Goal: Transaction & Acquisition: Purchase product/service

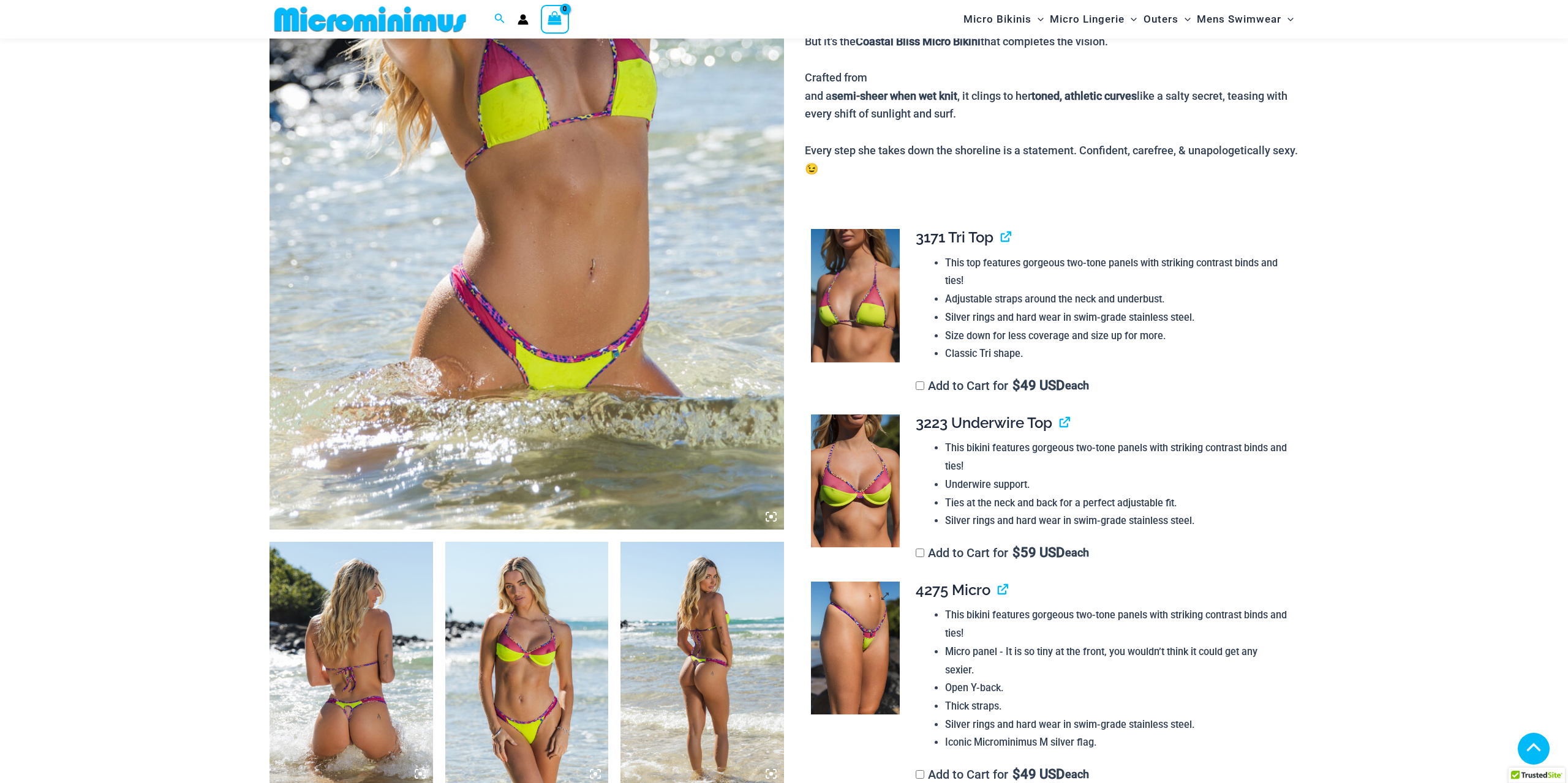
scroll to position [364, 0]
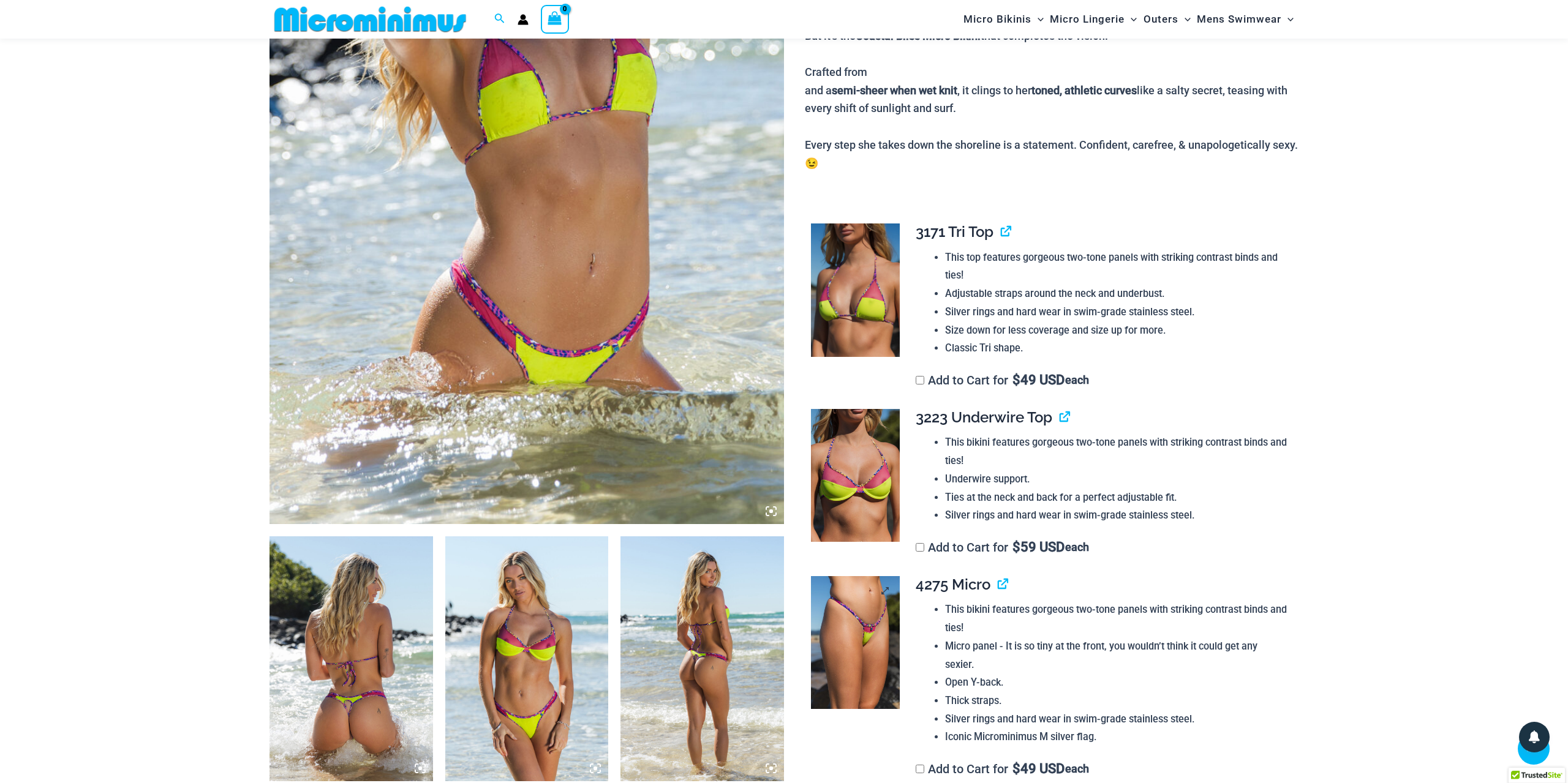
click at [866, 615] on img at bounding box center [855, 643] width 89 height 134
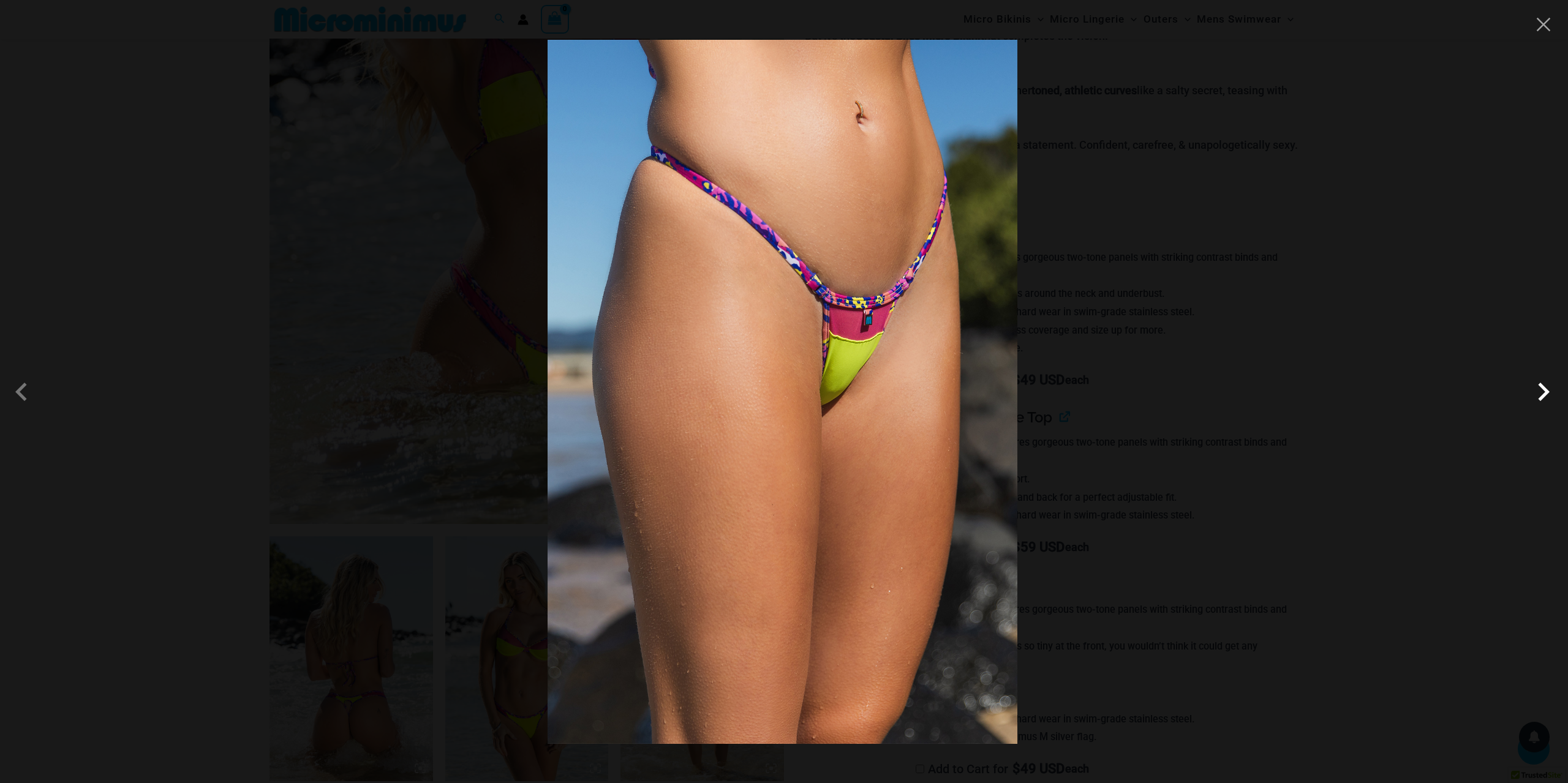
click at [1541, 401] on span at bounding box center [1544, 392] width 37 height 37
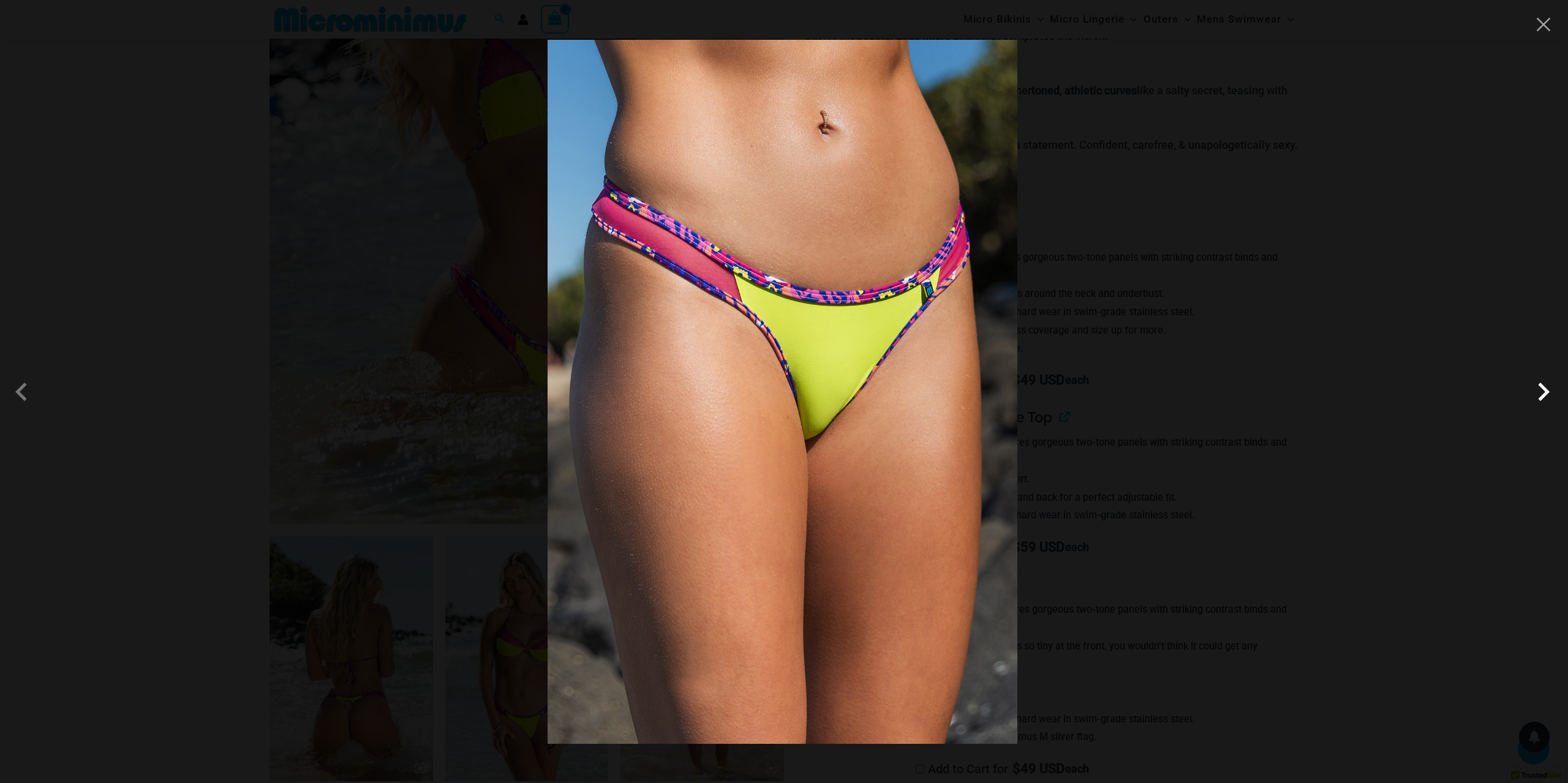
click at [1541, 401] on span at bounding box center [1544, 392] width 37 height 37
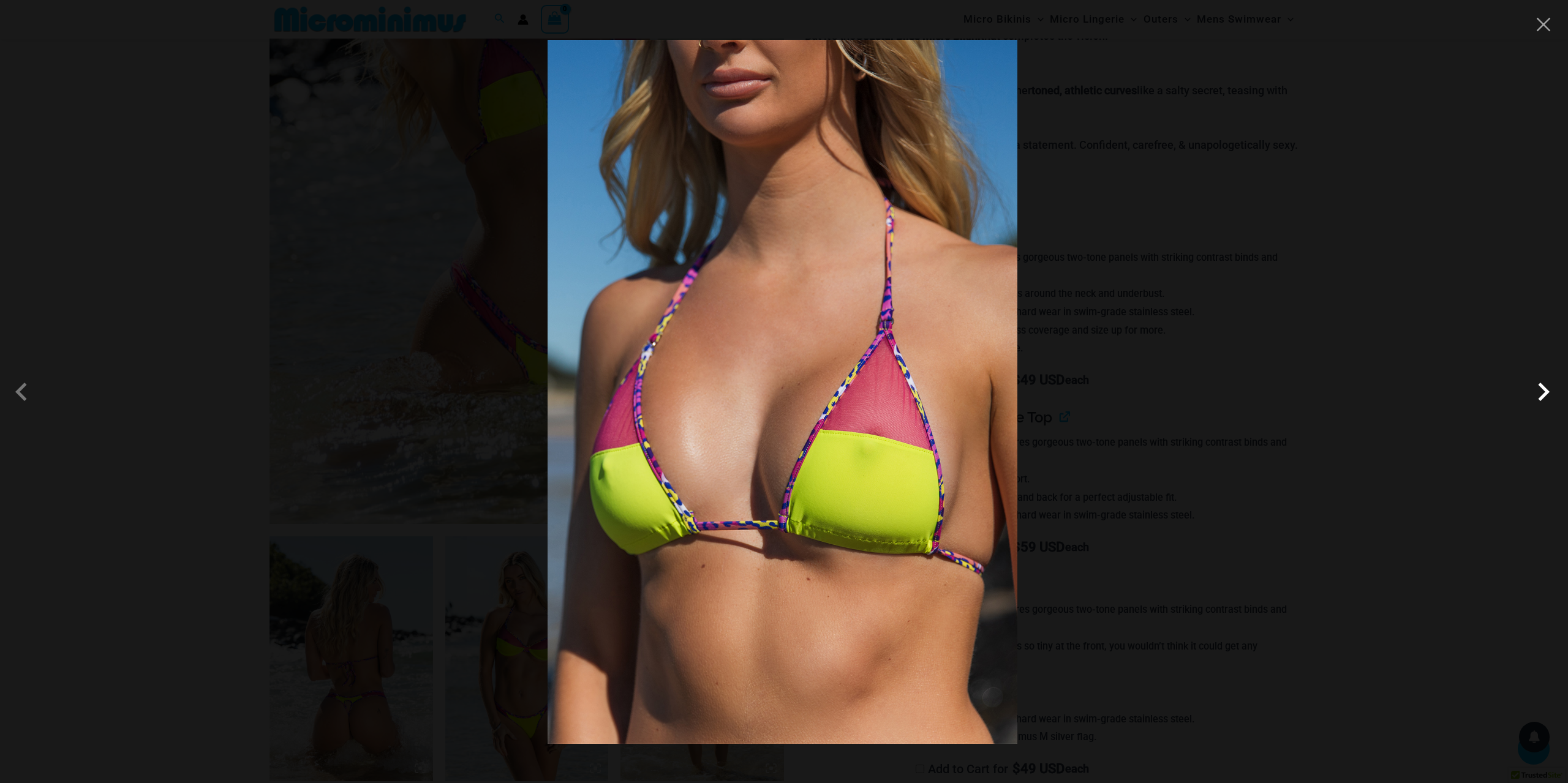
click at [1541, 401] on span at bounding box center [1544, 392] width 37 height 37
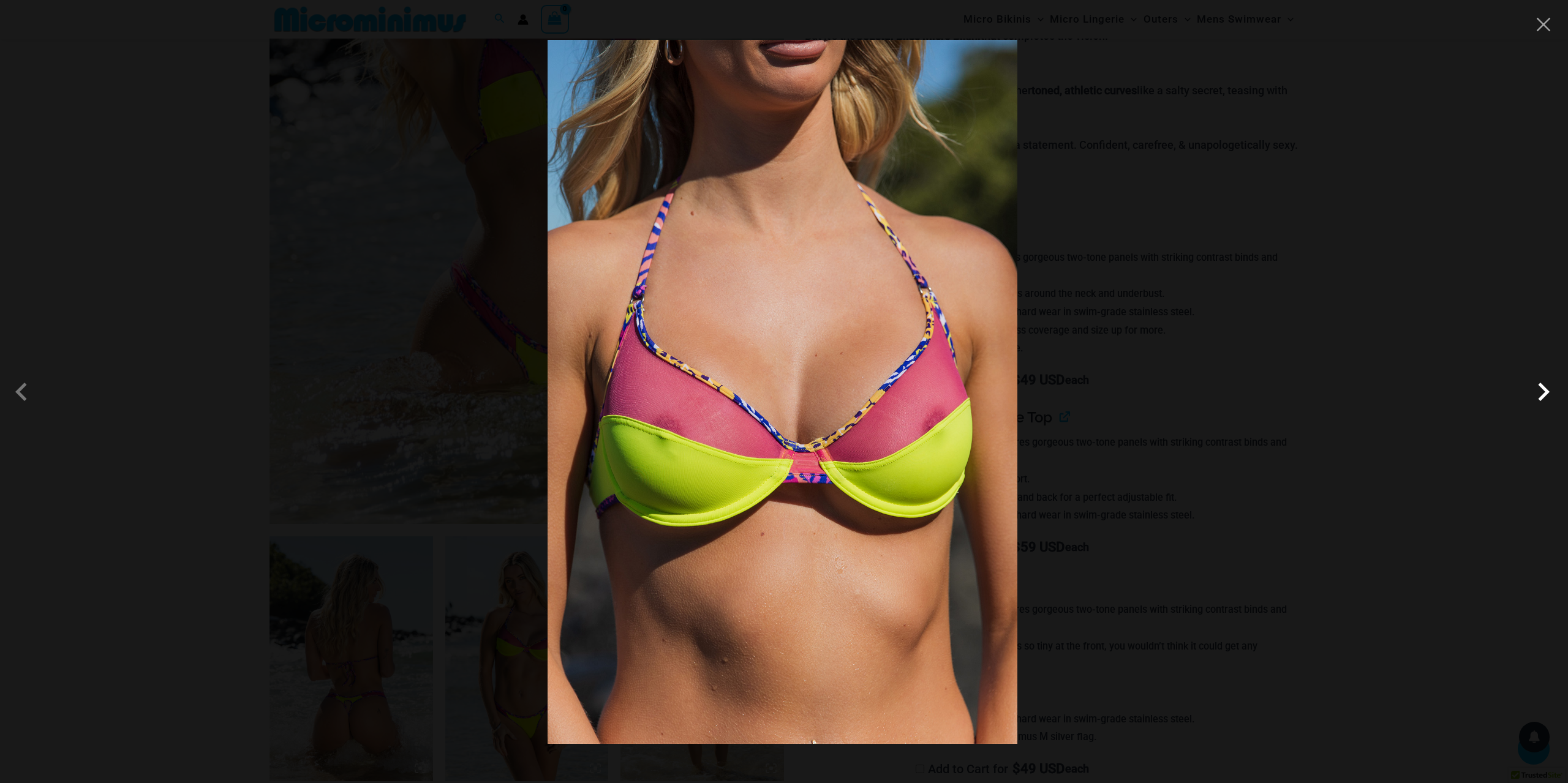
click at [1541, 401] on span at bounding box center [1544, 392] width 37 height 37
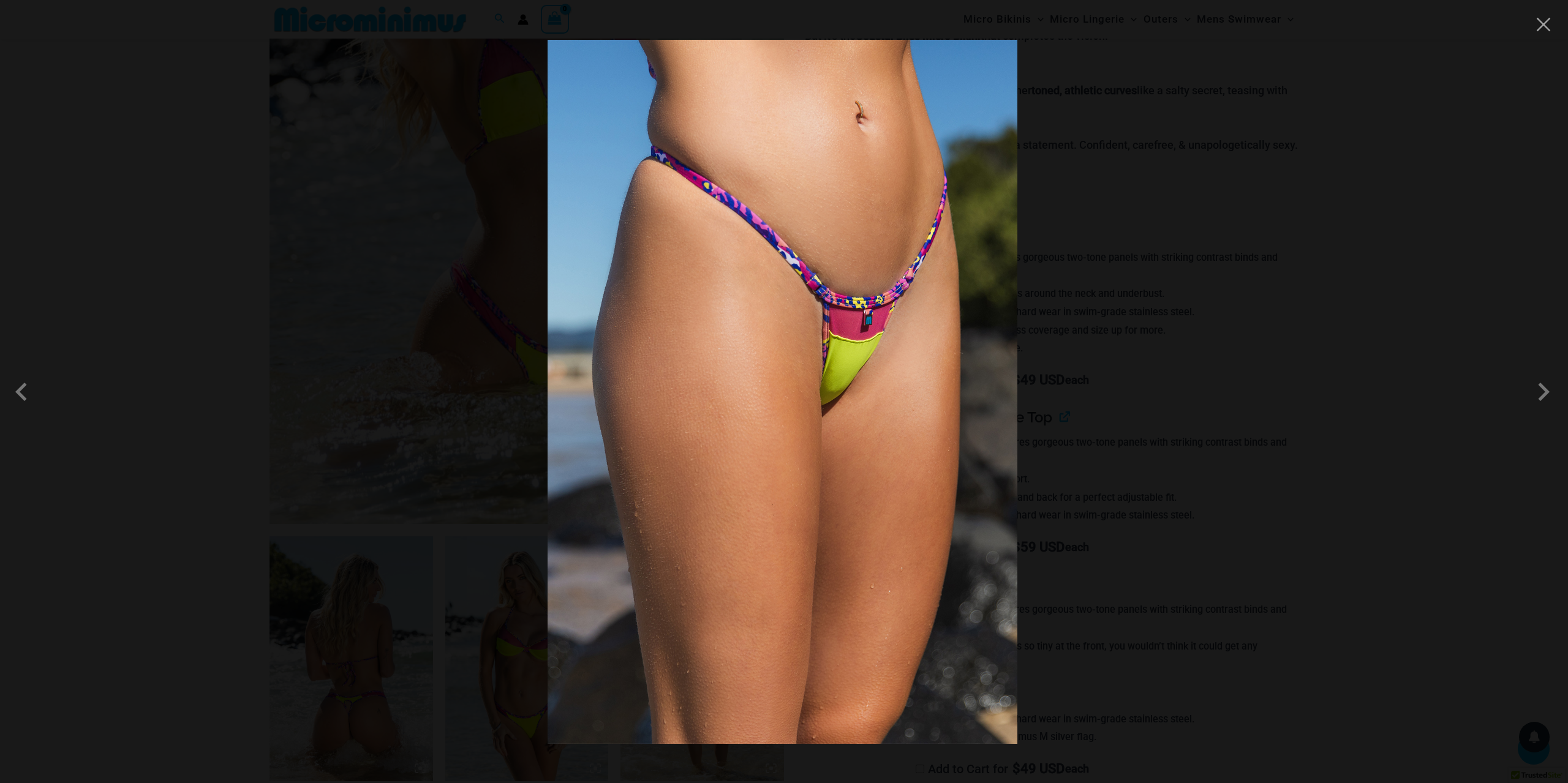
click at [1545, 34] on div at bounding box center [784, 392] width 1568 height 783
